Goal: Transaction & Acquisition: Purchase product/service

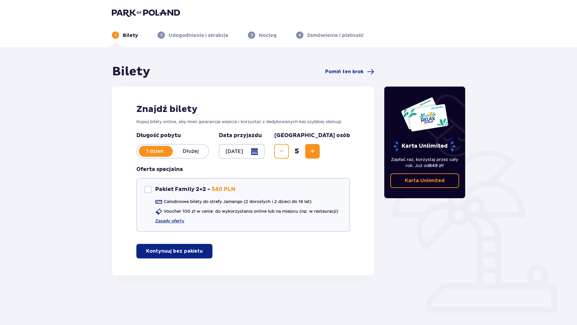
click at [179, 254] on p "Kontynuuj bez pakietu" at bounding box center [174, 251] width 57 height 7
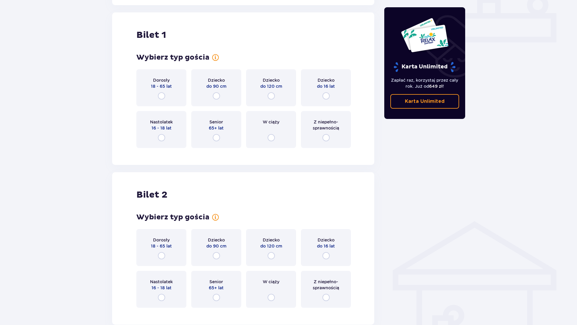
scroll to position [276, 0]
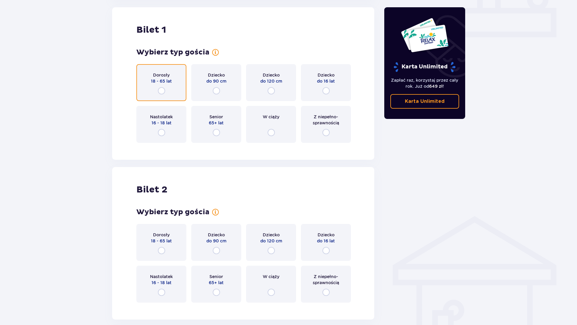
click at [161, 91] on input "radio" at bounding box center [161, 90] width 7 height 7
radio input "true"
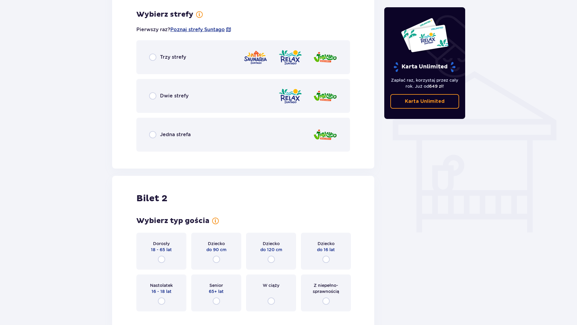
scroll to position [424, 0]
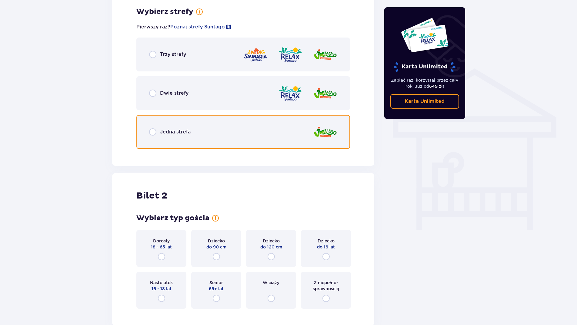
click at [153, 132] on input "radio" at bounding box center [152, 131] width 7 height 7
radio input "true"
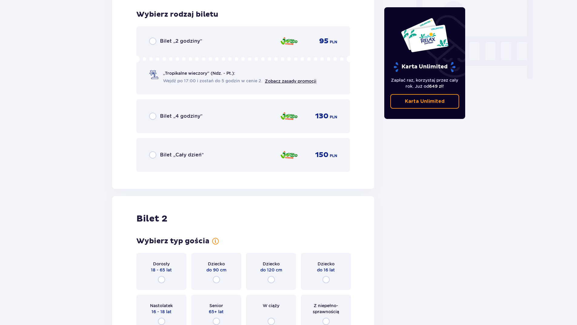
scroll to position [577, 0]
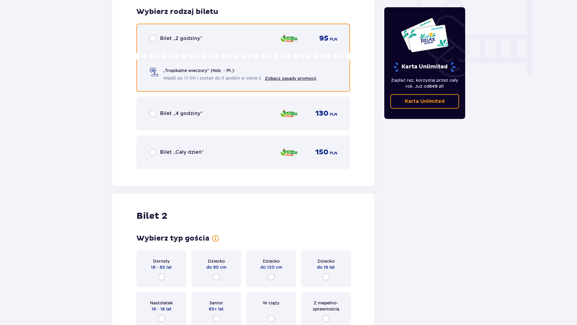
click at [156, 41] on input "radio" at bounding box center [152, 38] width 7 height 7
radio input "true"
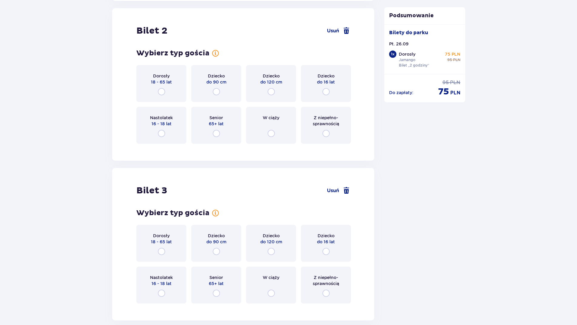
scroll to position [764, 0]
click at [325, 92] on input "radio" at bounding box center [325, 90] width 7 height 7
radio input "true"
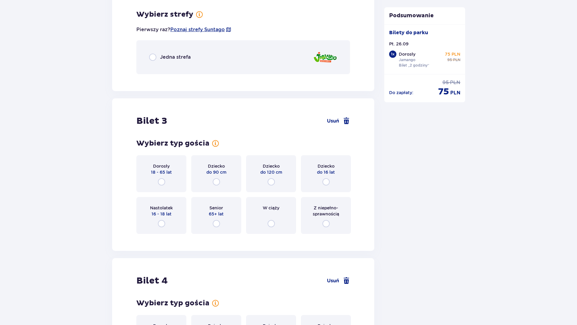
scroll to position [912, 0]
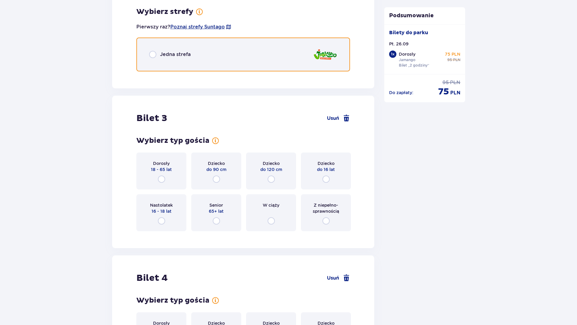
click at [154, 58] on input "radio" at bounding box center [152, 54] width 7 height 7
radio input "true"
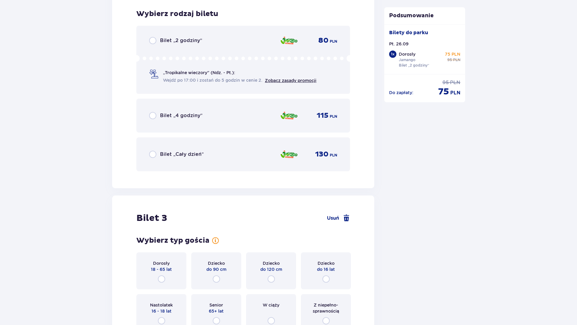
scroll to position [988, 0]
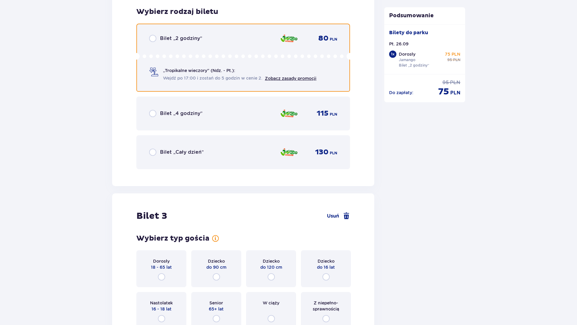
click at [155, 40] on input "radio" at bounding box center [152, 38] width 7 height 7
radio input "true"
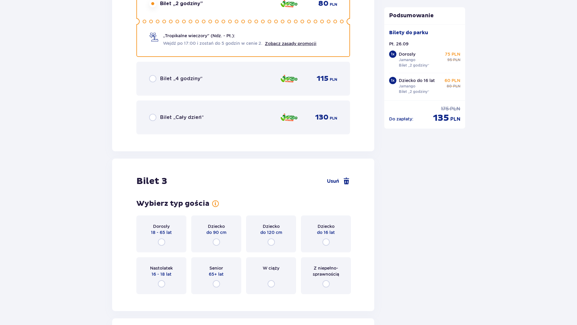
scroll to position [1174, 0]
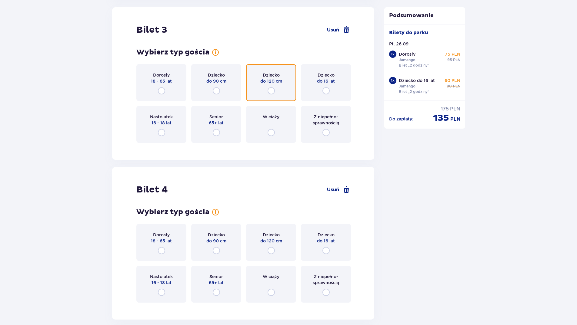
click at [269, 88] on input "radio" at bounding box center [271, 90] width 7 height 7
radio input "true"
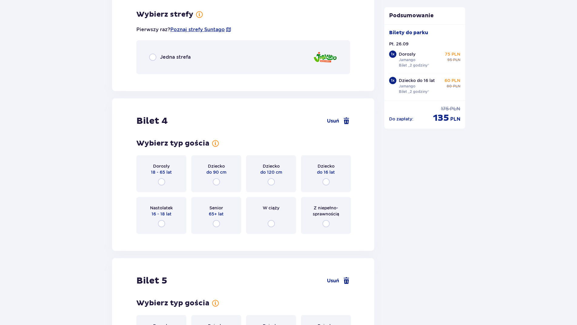
scroll to position [1322, 0]
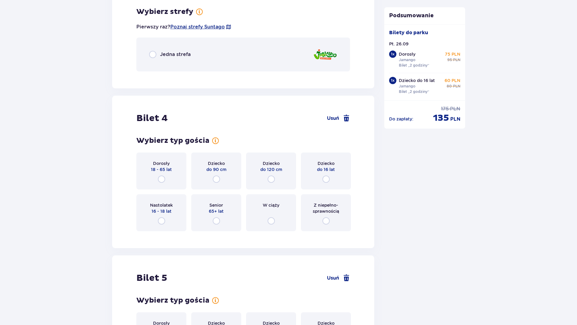
click at [175, 51] on p "Jedna strefa" at bounding box center [175, 54] width 31 height 7
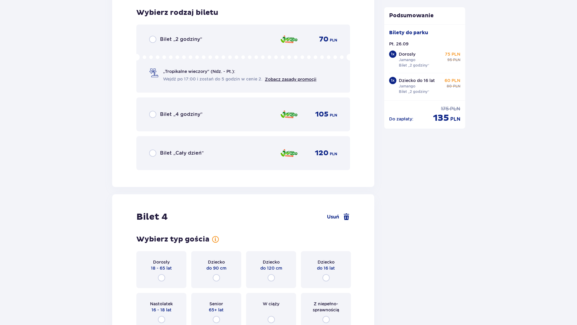
scroll to position [1398, 0]
click at [184, 36] on p "Bilet „2 godziny”" at bounding box center [181, 38] width 42 height 7
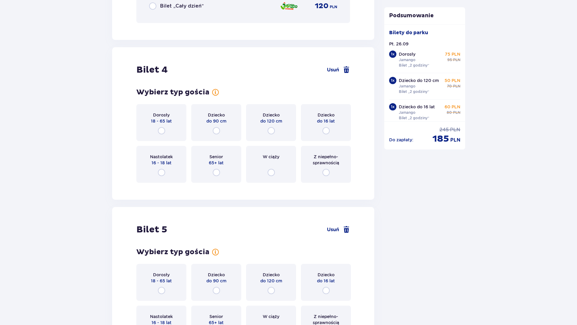
scroll to position [1585, 0]
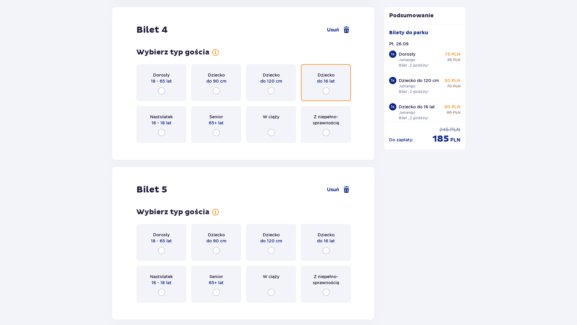
click at [329, 91] on input "radio" at bounding box center [325, 90] width 7 height 7
radio input "true"
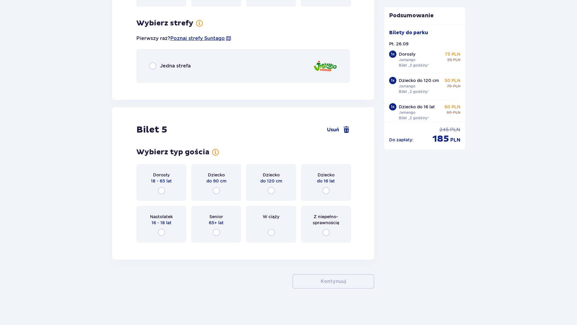
click at [171, 66] on p "Jedna strefa" at bounding box center [175, 66] width 31 height 7
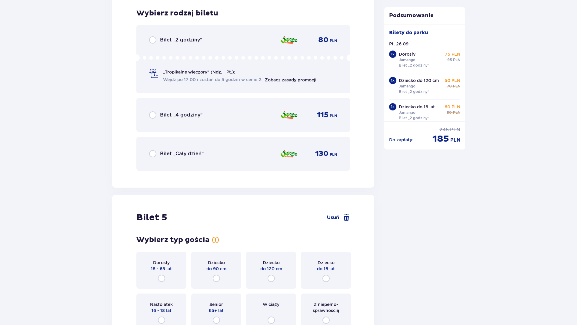
scroll to position [1809, 0]
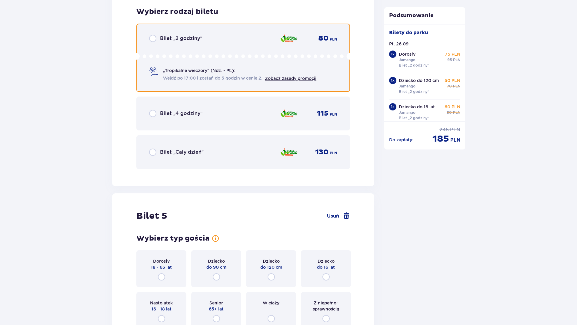
click at [155, 38] on input "radio" at bounding box center [152, 38] width 7 height 7
radio input "true"
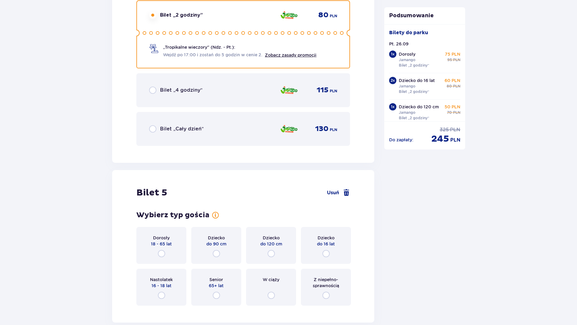
scroll to position [1895, 0]
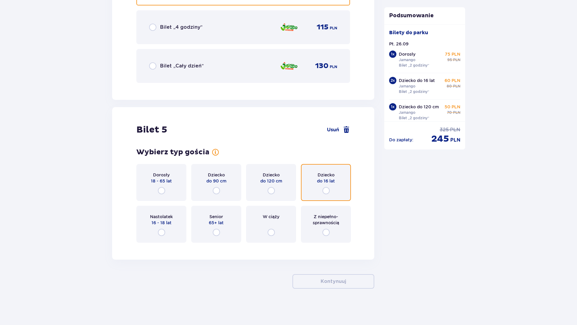
click at [324, 191] on input "radio" at bounding box center [325, 190] width 7 height 7
radio input "true"
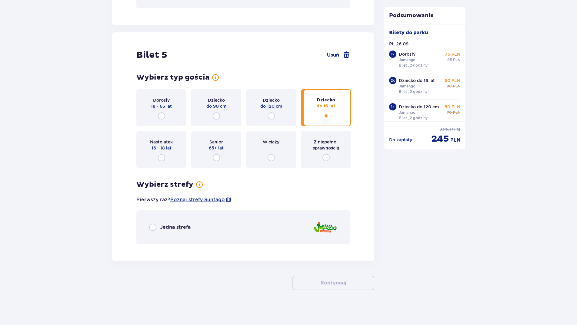
scroll to position [1972, 0]
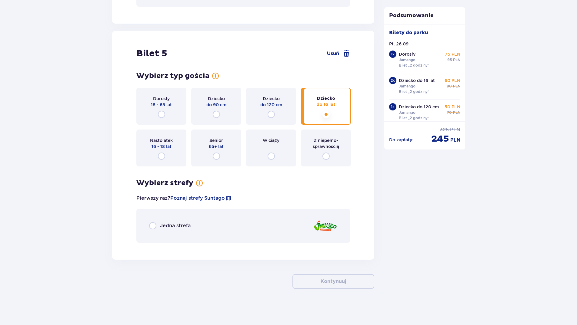
click at [162, 227] on p "Jedna strefa" at bounding box center [175, 226] width 31 height 7
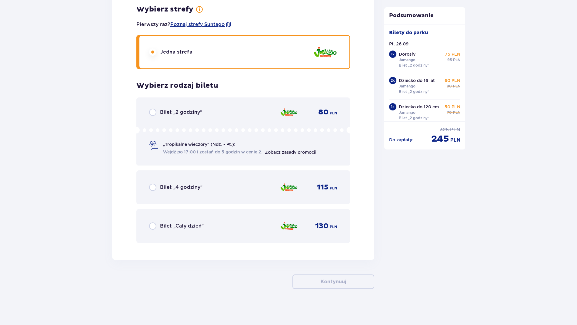
scroll to position [2146, 0]
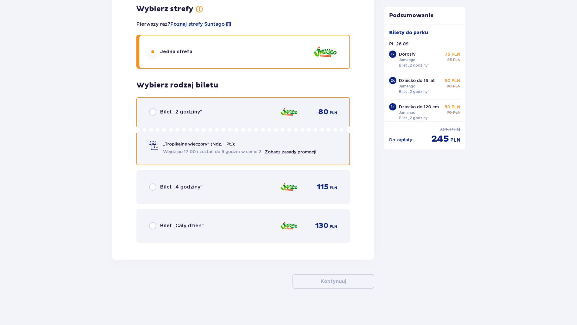
click at [156, 111] on input "radio" at bounding box center [152, 111] width 7 height 7
radio input "true"
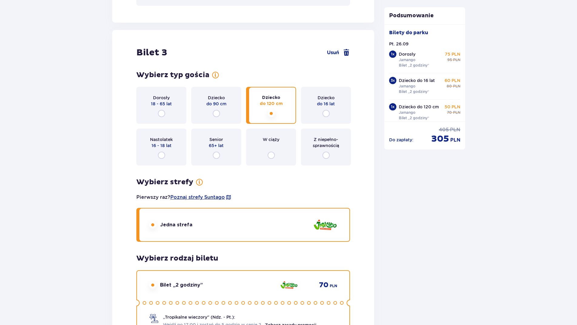
scroll to position [1147, 0]
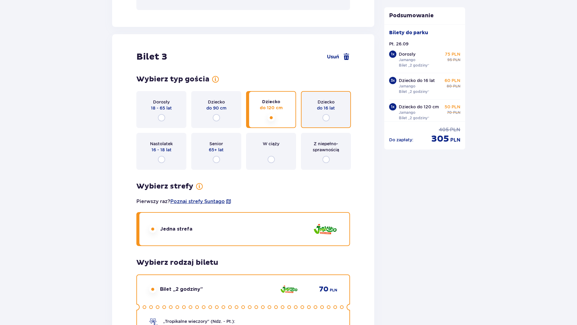
click at [328, 120] on input "radio" at bounding box center [325, 117] width 7 height 7
radio input "true"
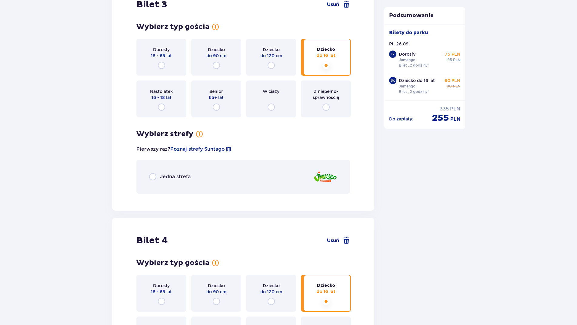
scroll to position [1212, 0]
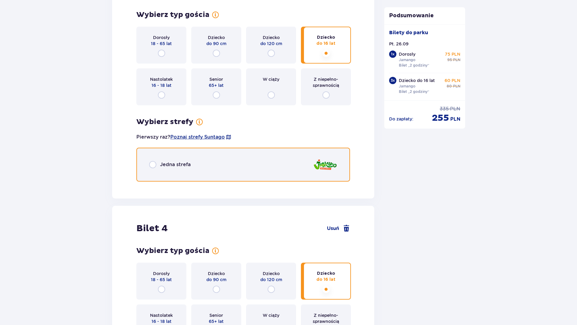
drag, startPoint x: 152, startPoint y: 165, endPoint x: 165, endPoint y: 170, distance: 14.0
click at [152, 165] on input "radio" at bounding box center [152, 164] width 7 height 7
radio input "true"
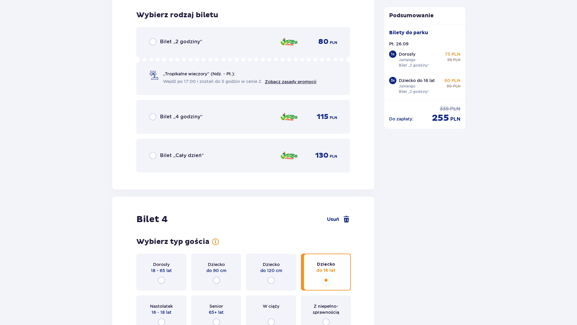
scroll to position [1398, 0]
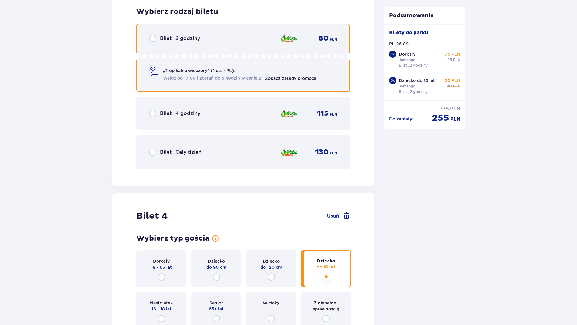
click at [154, 40] on input "radio" at bounding box center [152, 38] width 7 height 7
radio input "true"
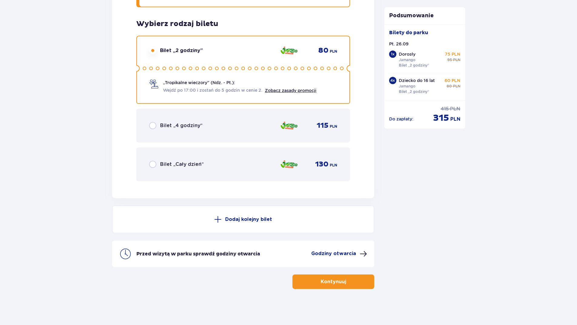
scroll to position [2208, 0]
click at [283, 91] on link "Zobacz zasady promocji" at bounding box center [291, 90] width 52 height 5
click at [350, 255] on p "Godziny otwarcia" at bounding box center [333, 253] width 45 height 7
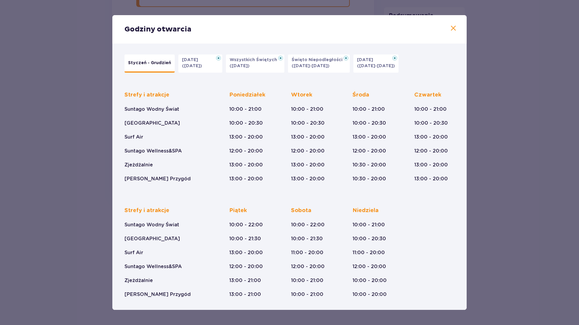
click at [456, 30] on span at bounding box center [453, 28] width 7 height 7
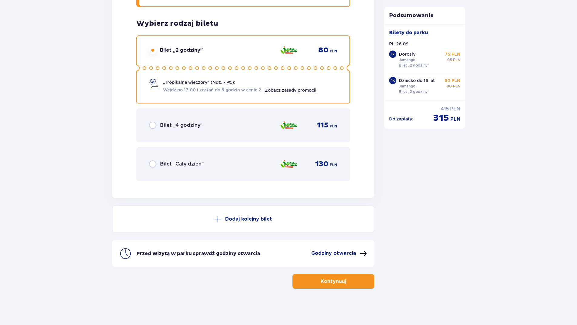
click at [321, 280] on p "Kontynuuj" at bounding box center [333, 281] width 25 height 7
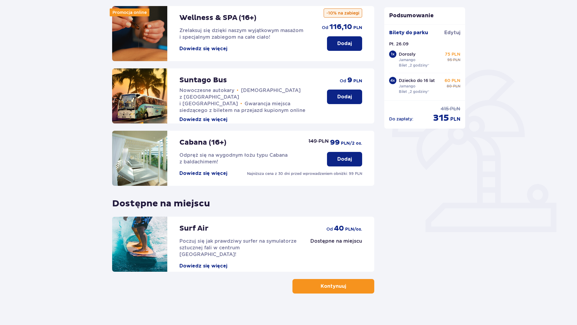
scroll to position [85, 0]
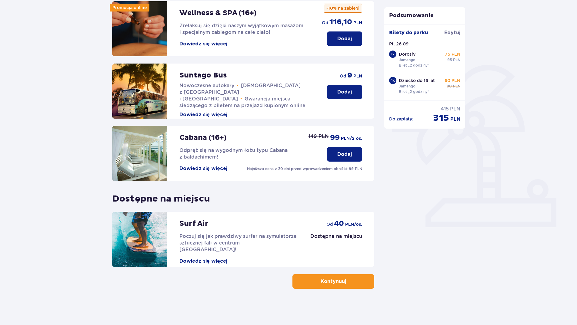
click at [348, 279] on span "button" at bounding box center [347, 281] width 7 height 7
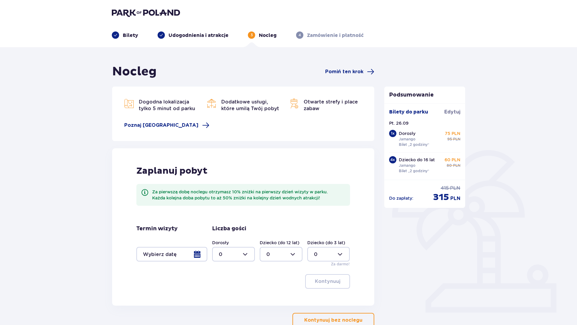
click at [245, 255] on div at bounding box center [233, 254] width 43 height 15
click at [231, 284] on div "1" at bounding box center [233, 285] width 29 height 7
type input "1"
click at [293, 253] on div at bounding box center [281, 254] width 43 height 15
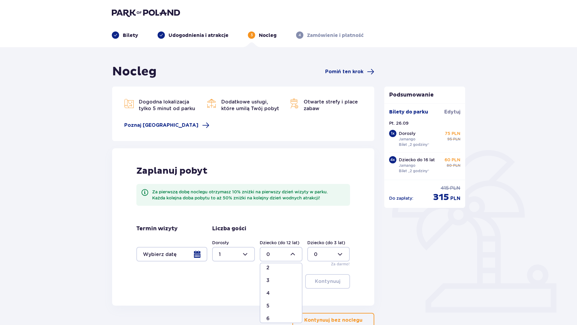
click at [272, 292] on div "4" at bounding box center [280, 293] width 29 height 7
type input "4"
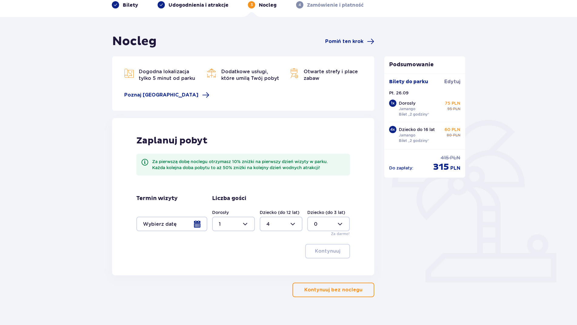
click at [348, 290] on p "Kontynuuj bez noclegu" at bounding box center [333, 290] width 58 height 7
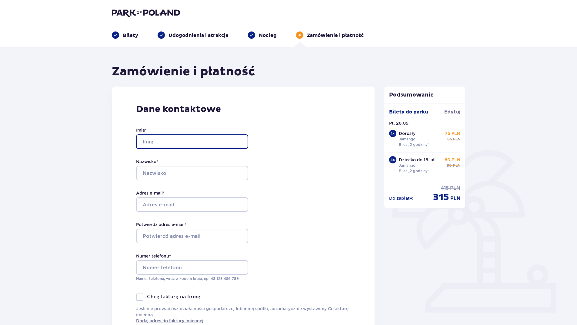
click at [147, 138] on input "Imię *" at bounding box center [192, 142] width 112 height 15
type input "[PERSON_NAME]"
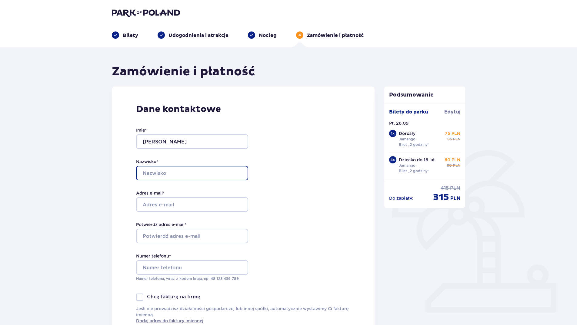
type input "[PERSON_NAME]"
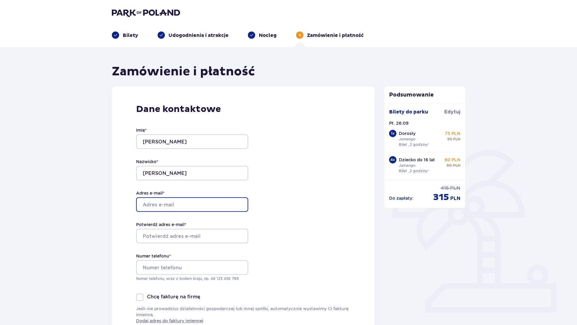
type input "[EMAIL_ADDRESS][PERSON_NAME][DOMAIN_NAME]"
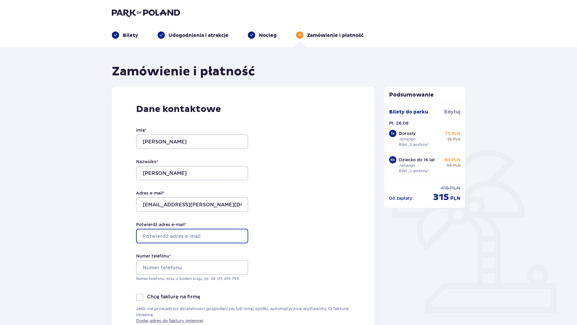
type input "[EMAIL_ADDRESS][PERSON_NAME][DOMAIN_NAME]"
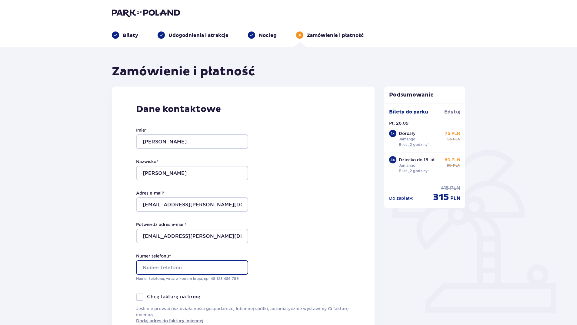
type input "695592796"
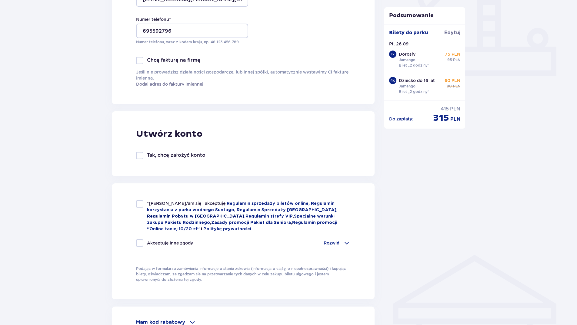
scroll to position [242, 0]
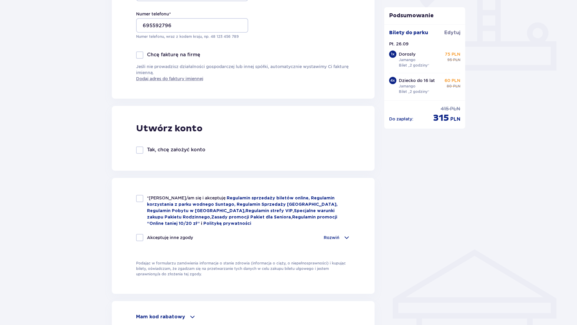
click at [141, 201] on div at bounding box center [139, 198] width 7 height 7
checkbox input "true"
click at [344, 236] on span at bounding box center [346, 237] width 7 height 7
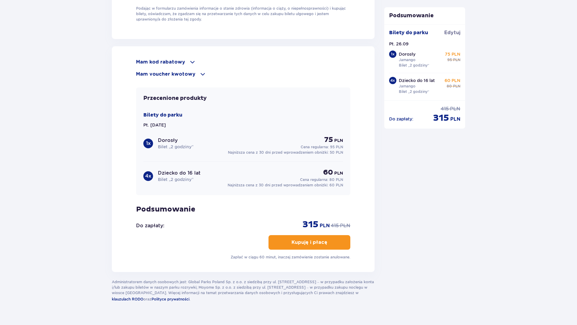
scroll to position [667, 0]
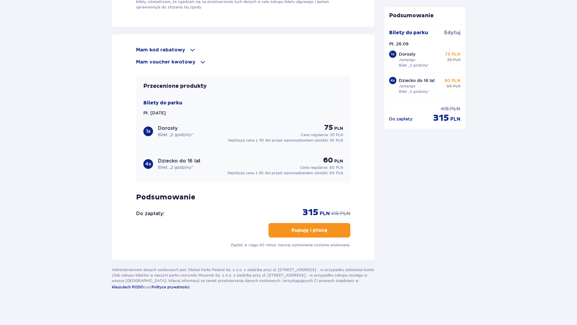
click at [320, 231] on p "Kupuję i płacę" at bounding box center [309, 230] width 36 height 7
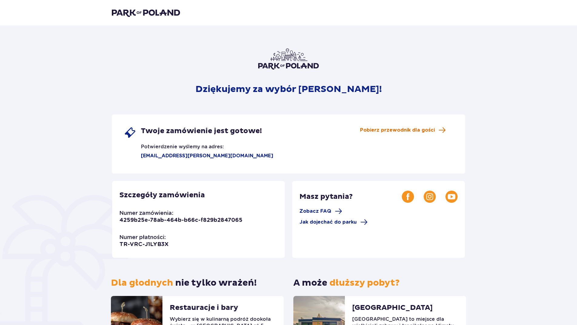
click at [406, 130] on span "Pobierz przewodnik dla gości" at bounding box center [397, 130] width 75 height 7
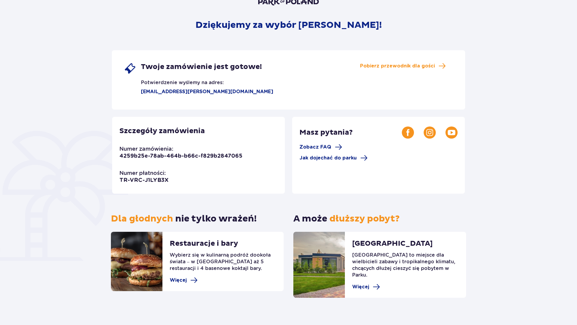
scroll to position [67, 0]
